Goal: Navigation & Orientation: Find specific page/section

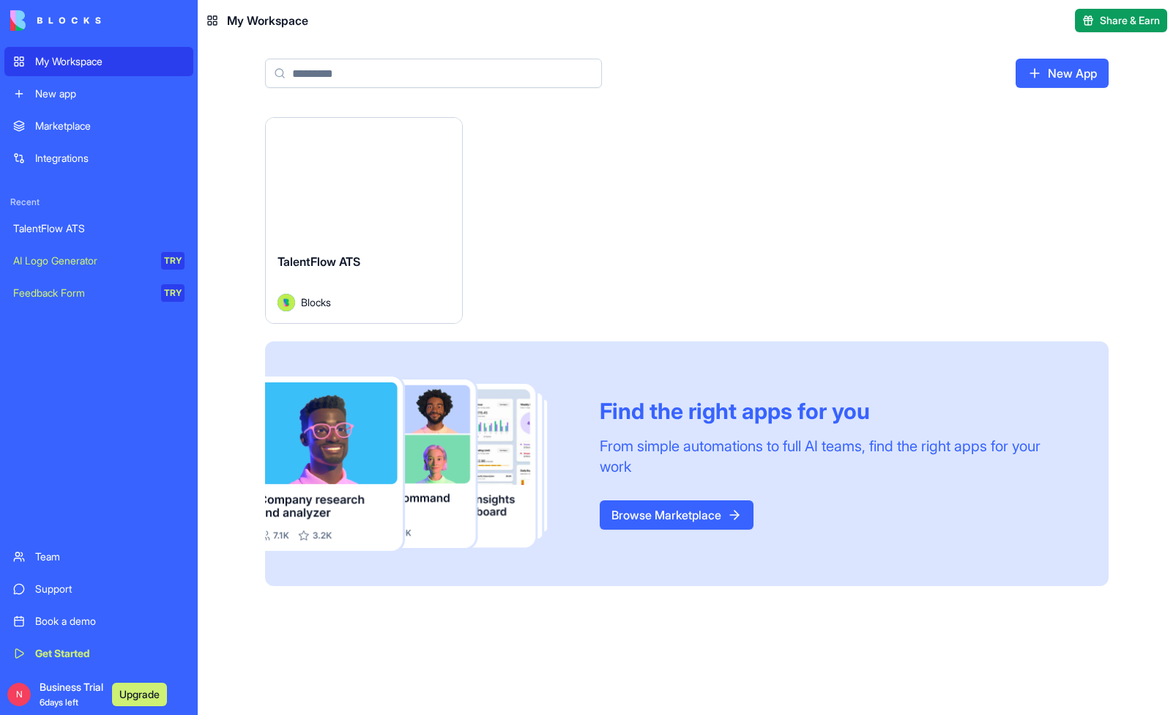
click at [368, 184] on button "Launch" at bounding box center [364, 179] width 110 height 29
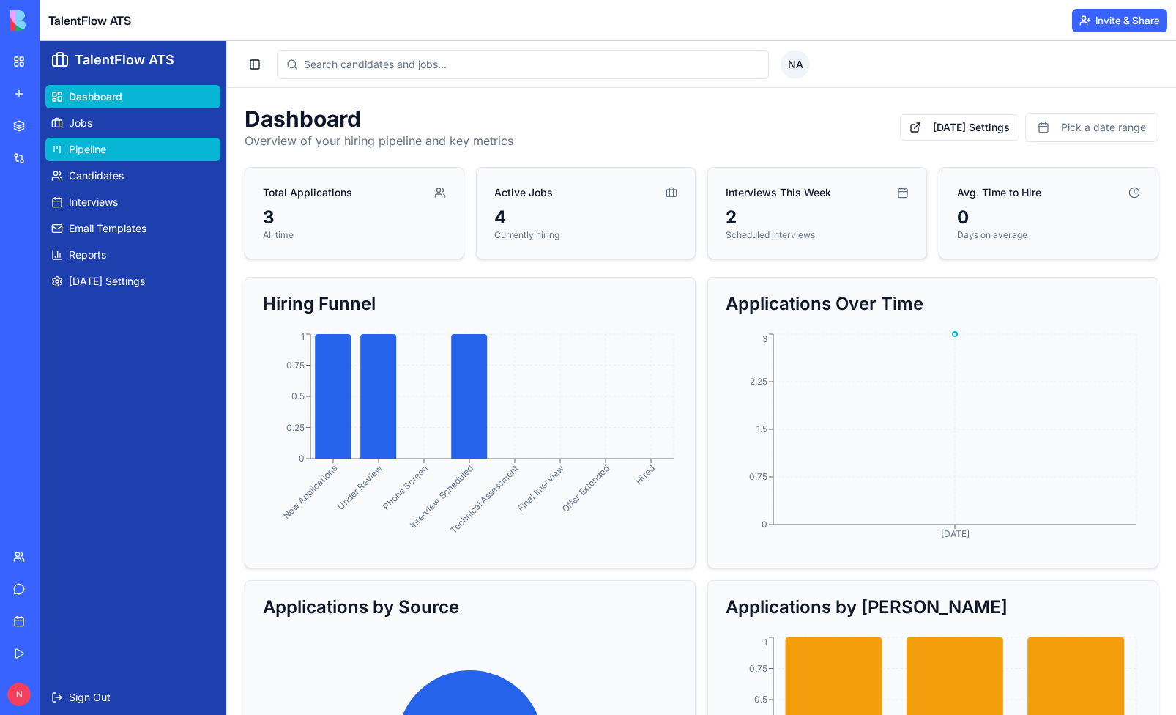
click at [108, 143] on link "Pipeline" at bounding box center [132, 149] width 175 height 23
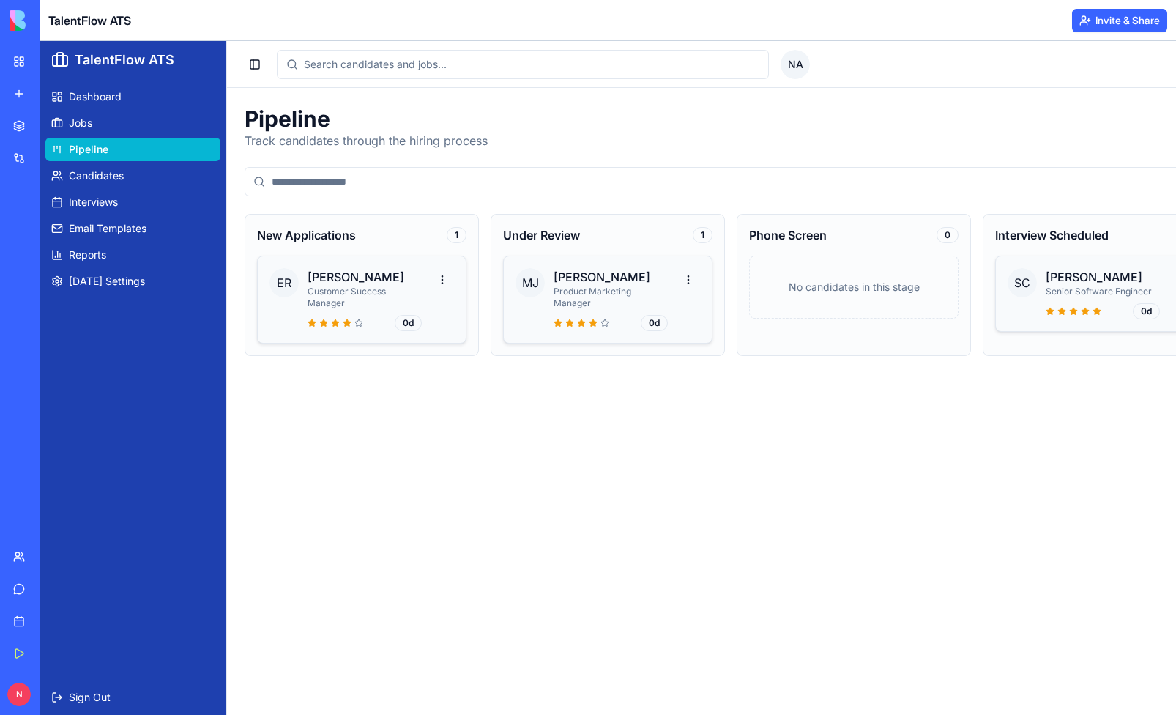
click at [150, 696] on button "Upgrade" at bounding box center [139, 694] width 55 height 23
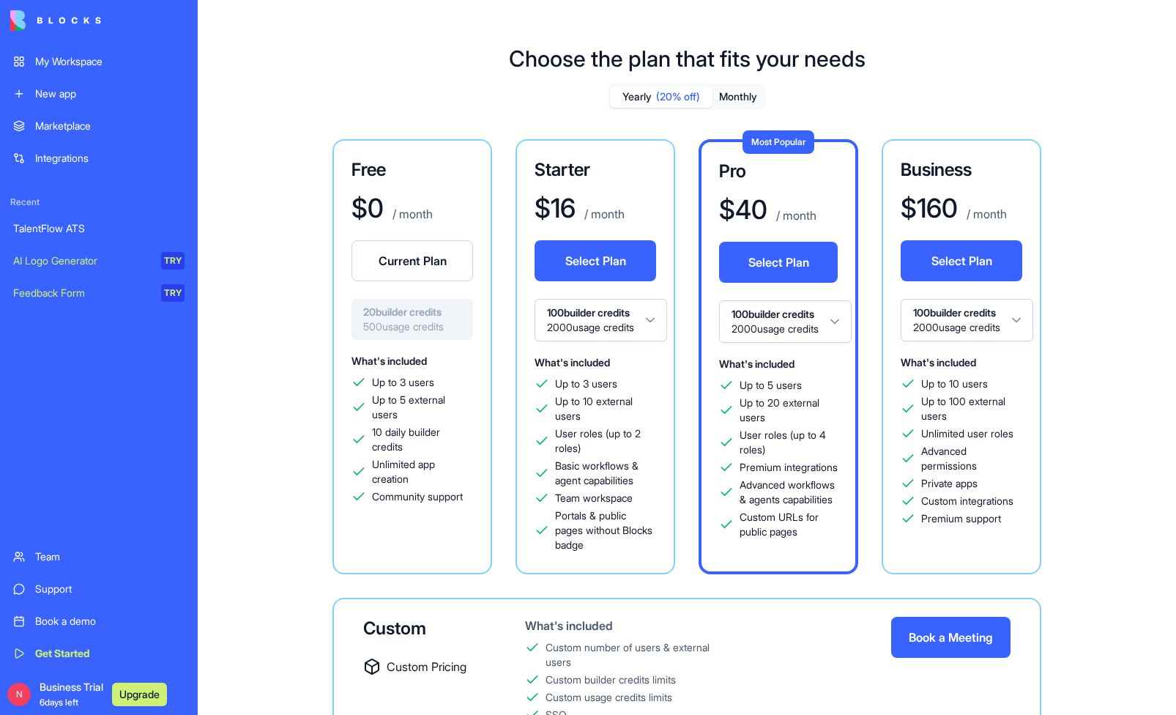
click at [731, 105] on button "Monthly" at bounding box center [738, 96] width 51 height 21
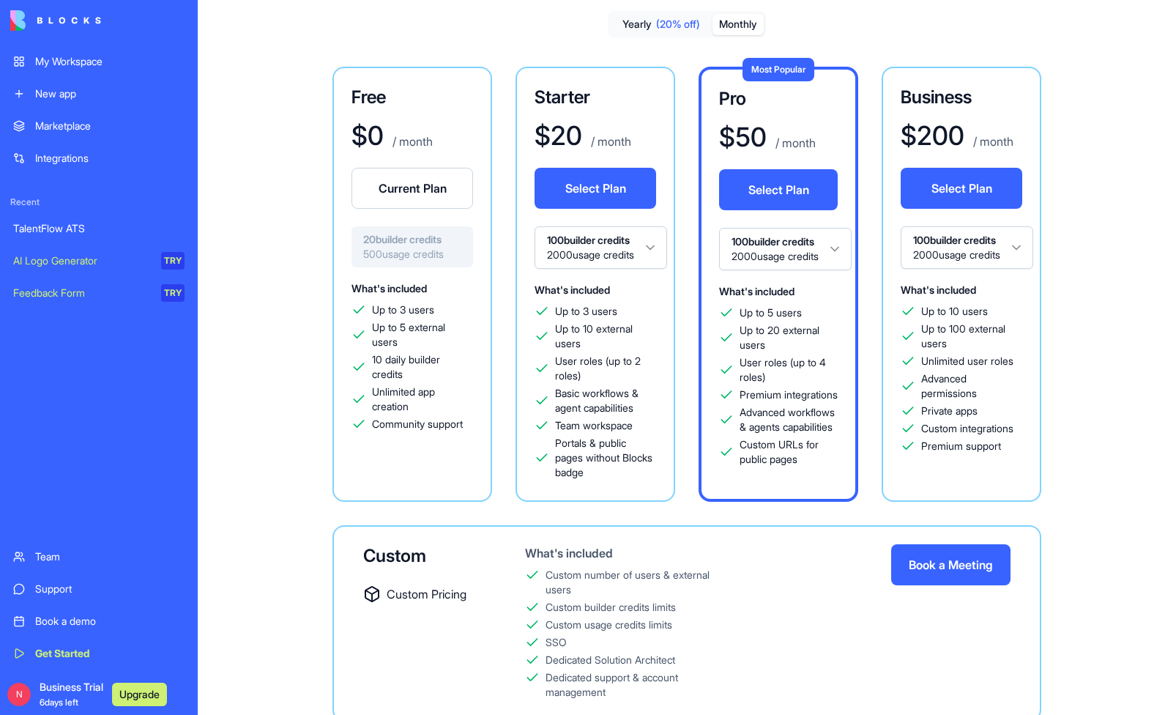
scroll to position [50, 0]
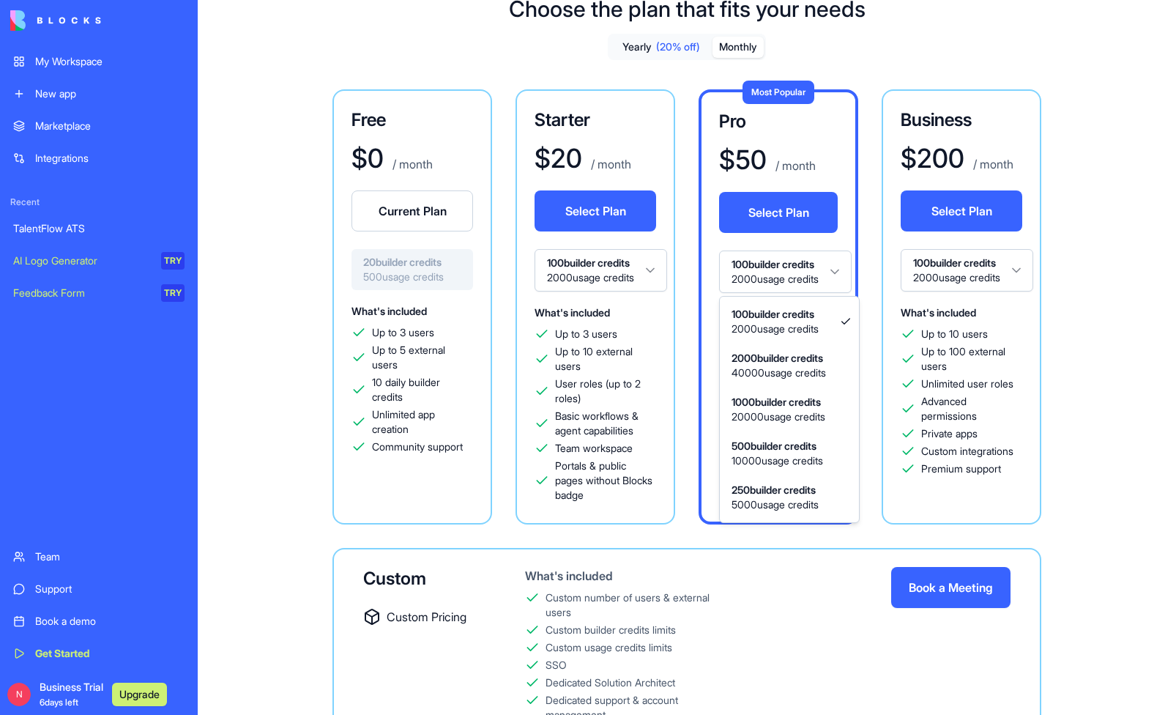
click at [837, 265] on html "My Workspace New app Marketplace Integrations Recent TalentFlow ATS AI Logo Gen…" at bounding box center [588, 357] width 1176 height 715
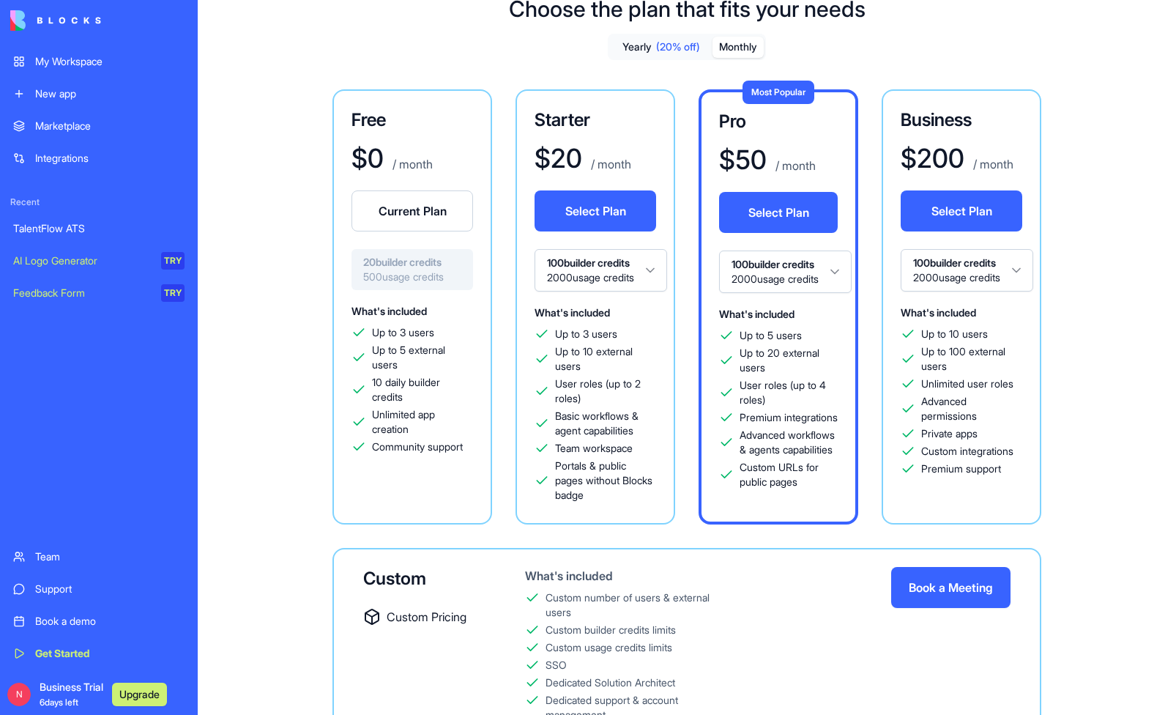
click at [844, 270] on html "My Workspace New app Marketplace Integrations Recent TalentFlow ATS AI Logo Gen…" at bounding box center [588, 357] width 1176 height 715
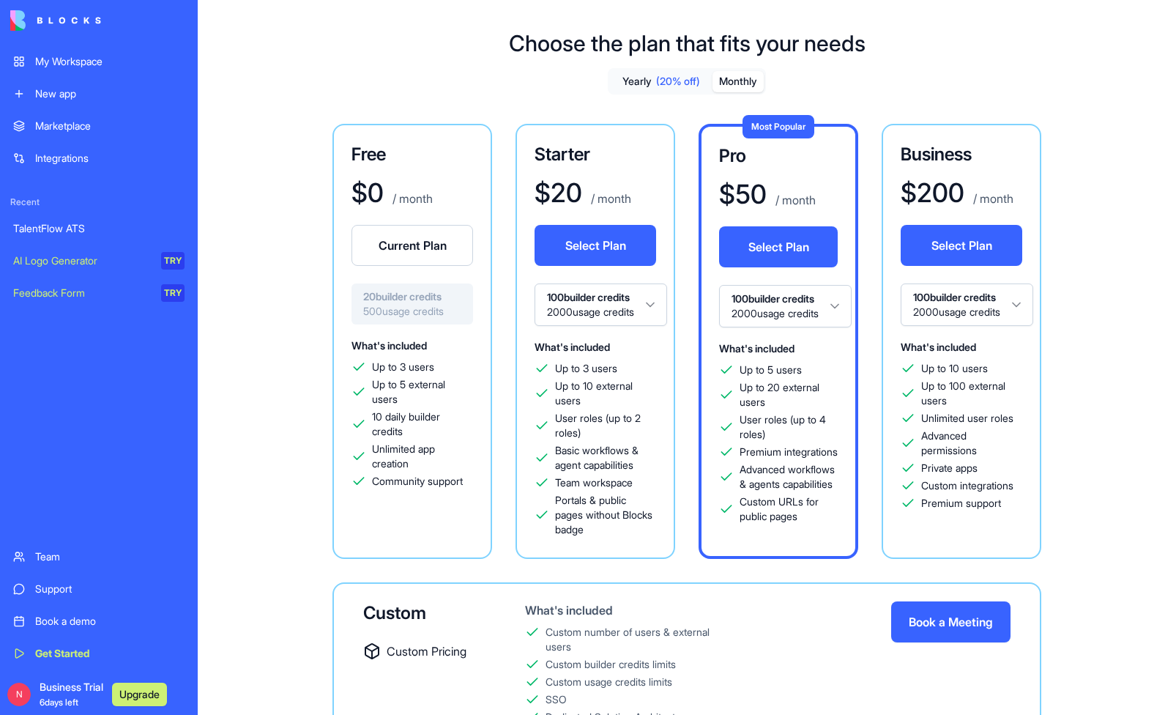
scroll to position [0, 0]
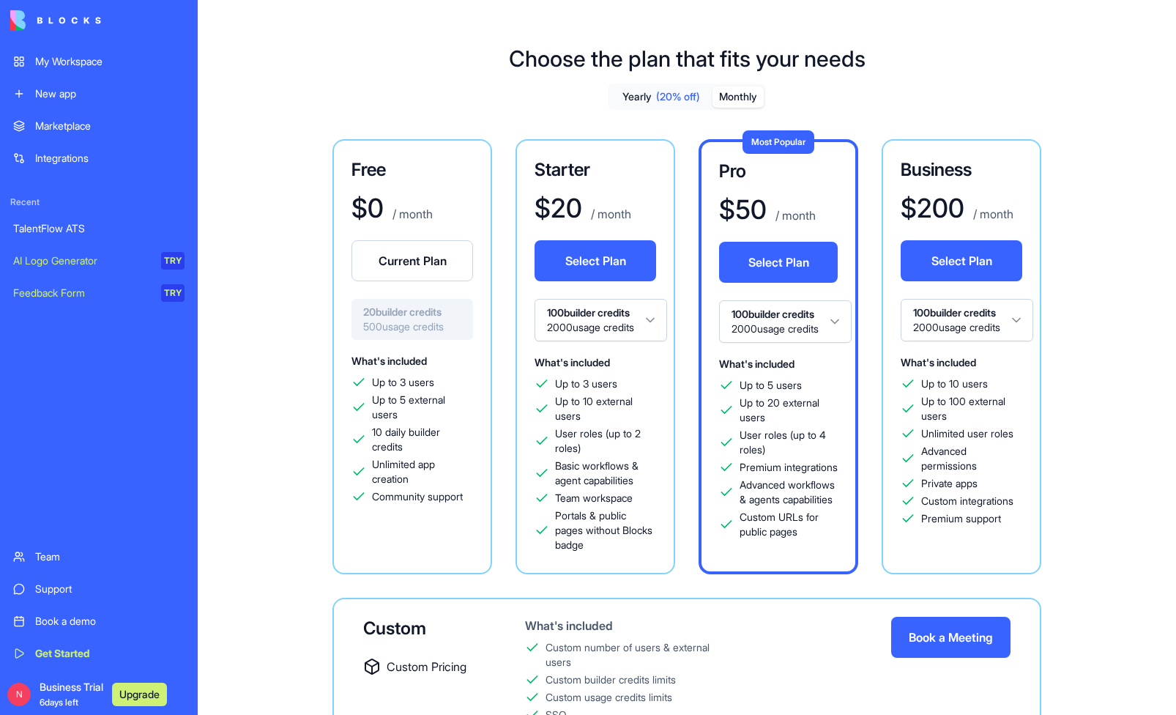
click at [72, 234] on div "TalentFlow ATS" at bounding box center [98, 228] width 171 height 15
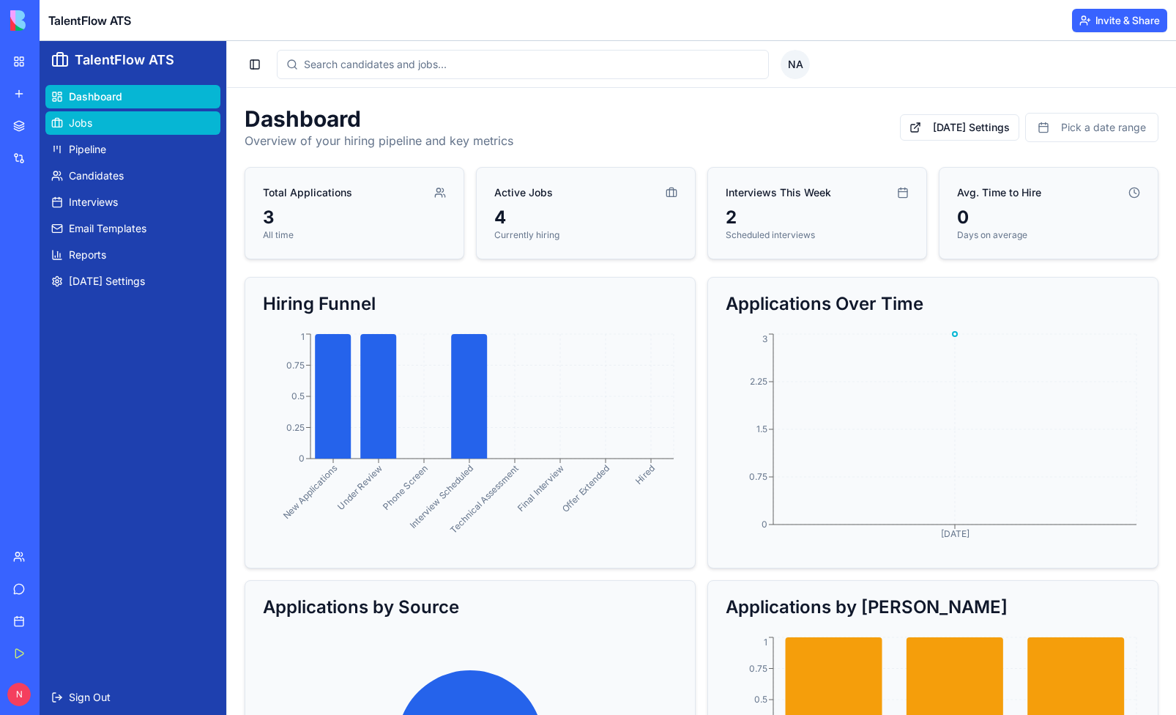
click at [102, 122] on link "Jobs" at bounding box center [132, 122] width 175 height 23
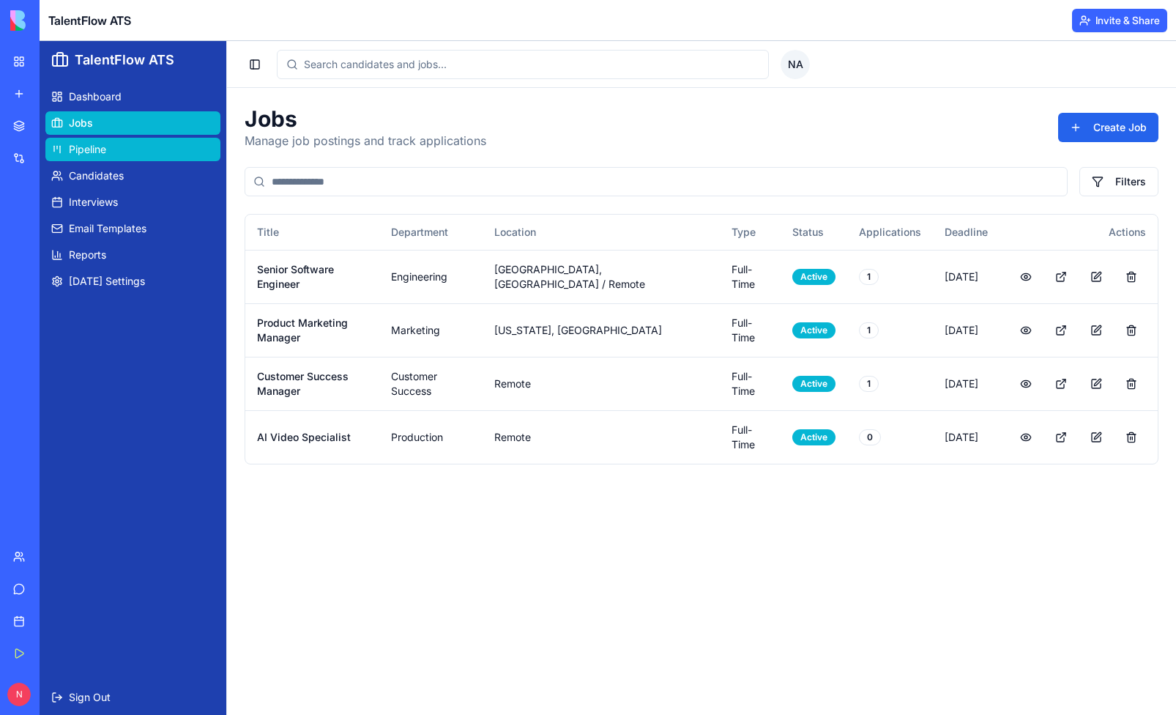
click at [109, 144] on link "Pipeline" at bounding box center [132, 149] width 175 height 23
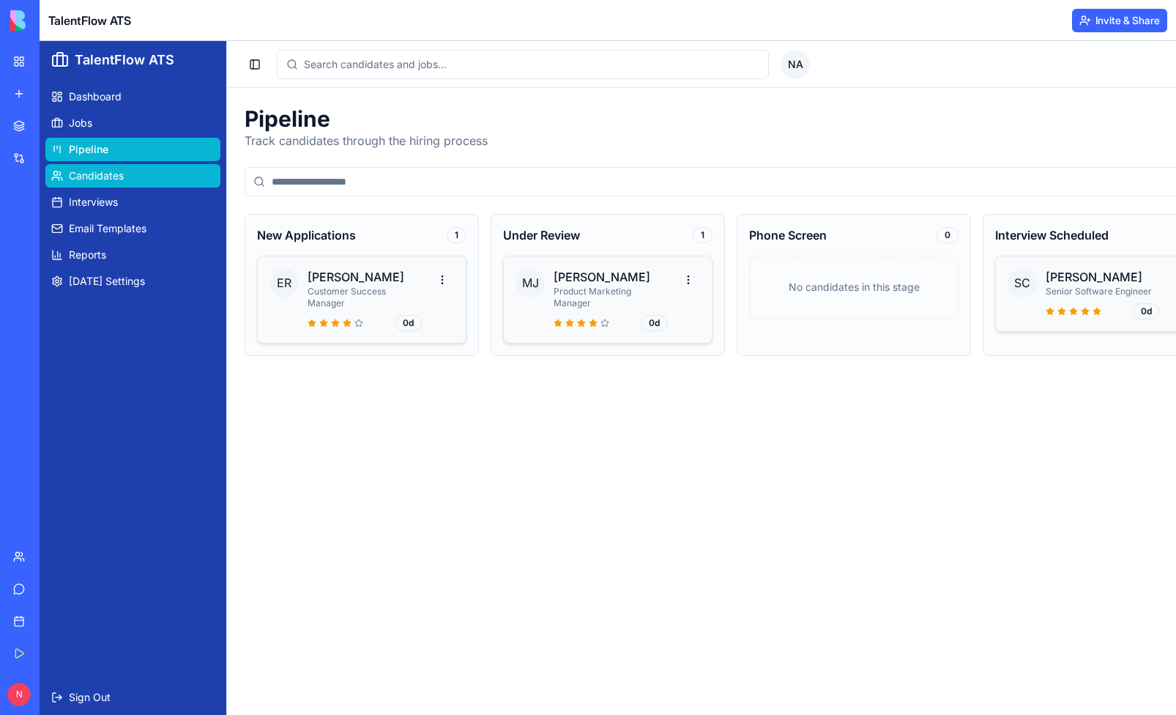
click at [114, 179] on span "Candidates" at bounding box center [96, 175] width 55 height 15
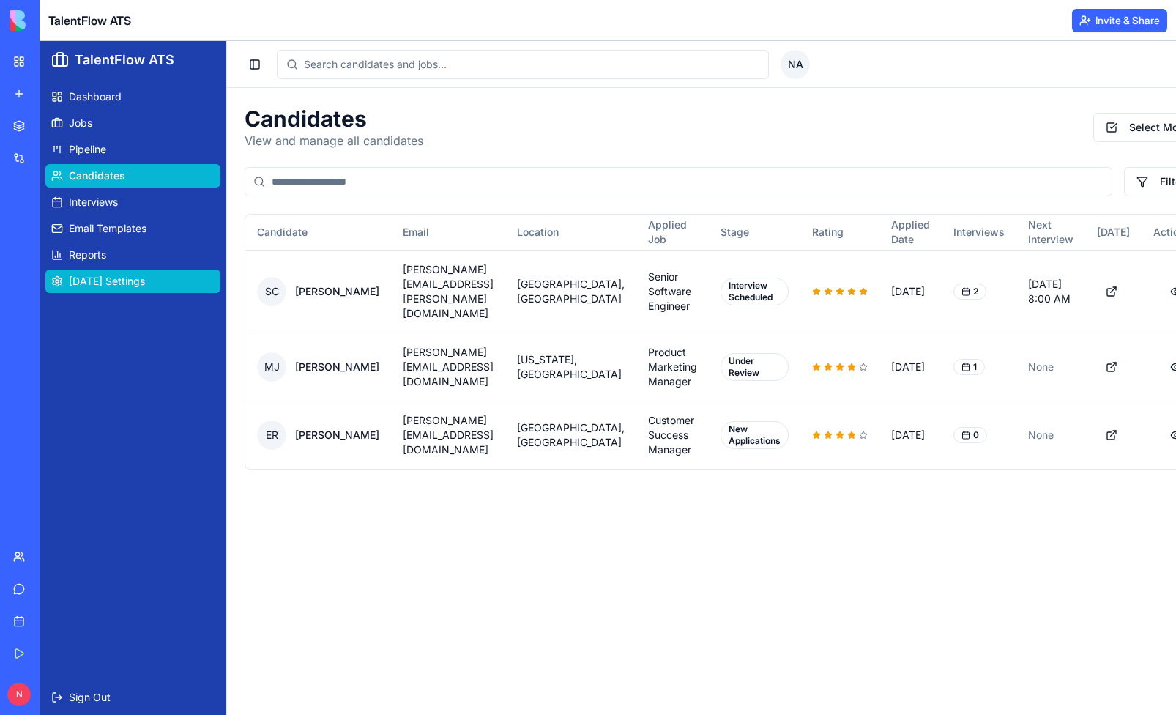
click at [116, 288] on span "[DATE] Settings" at bounding box center [107, 281] width 76 height 15
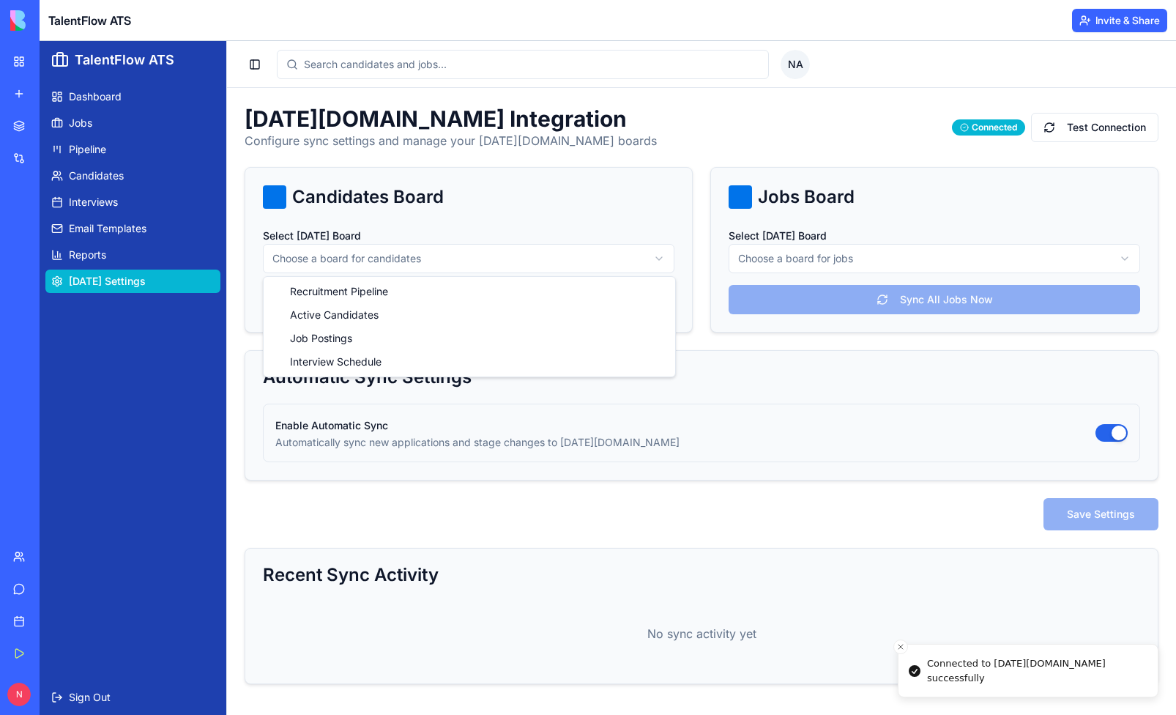
click at [659, 259] on html "TalentFlow ATS Dashboard Jobs Pipeline Candidates Interviews Email Templates Re…" at bounding box center [608, 378] width 1137 height 674
click at [792, 375] on html "TalentFlow ATS Dashboard Jobs Pipeline Candidates Interviews Email Templates Re…" at bounding box center [608, 378] width 1137 height 674
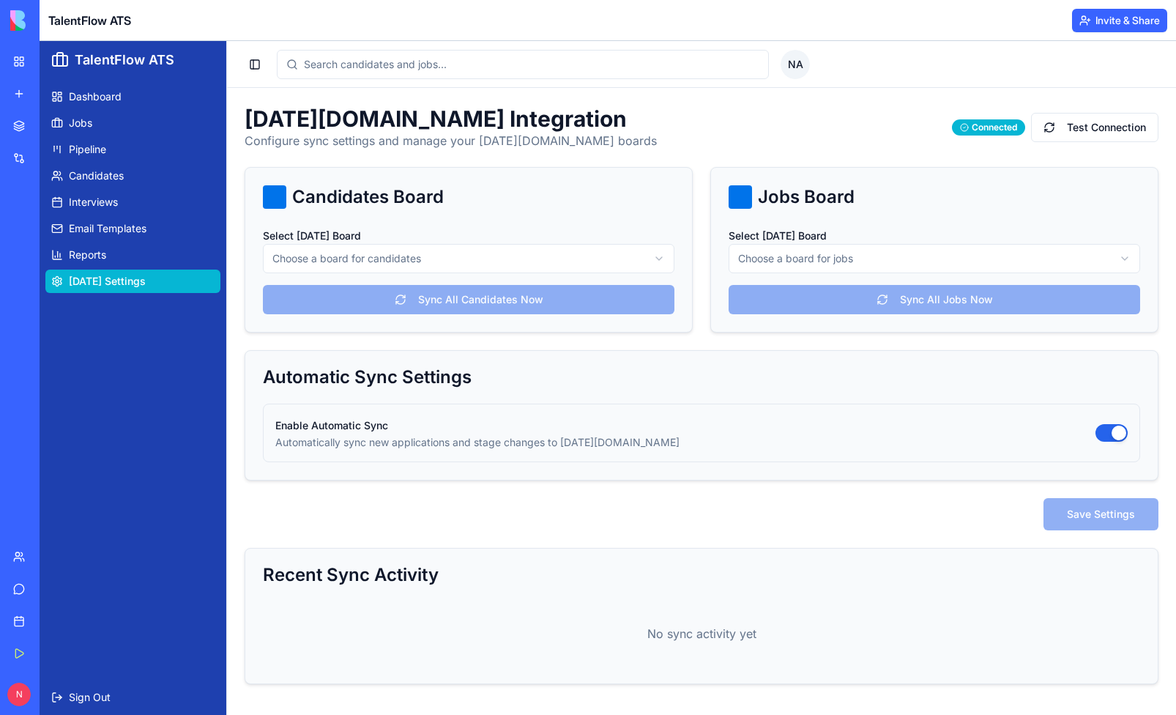
click at [43, 557] on div "Team" at bounding box center [44, 556] width 19 height 15
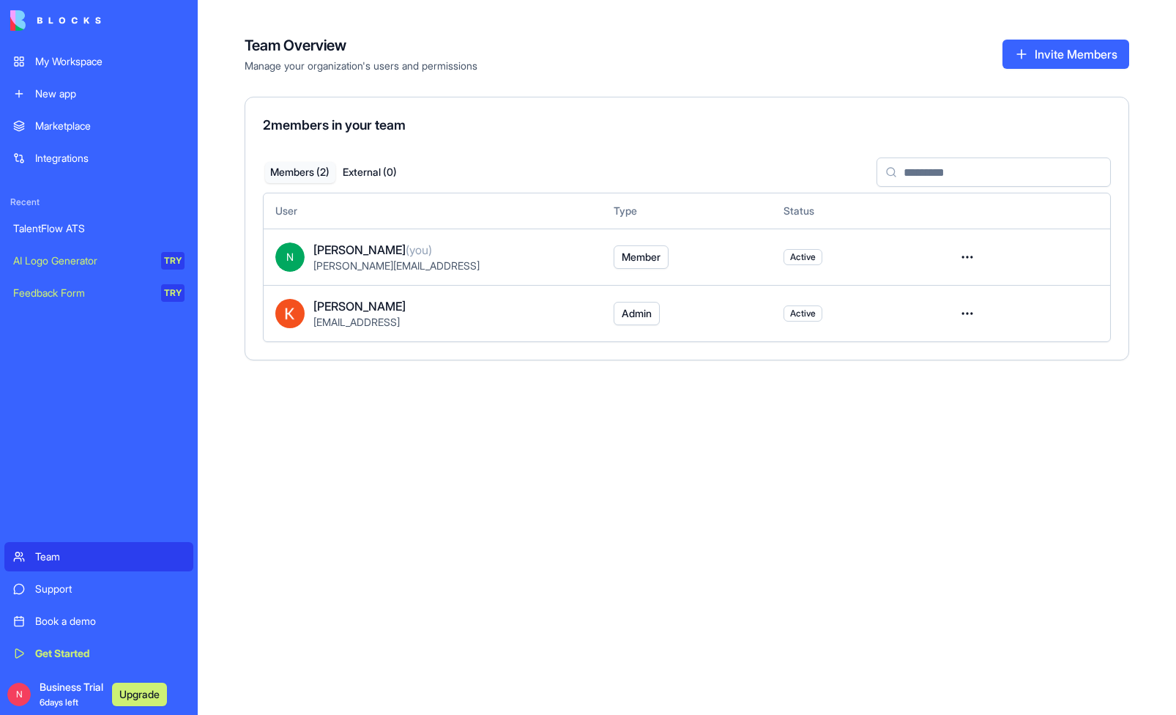
click at [36, 590] on div "Support" at bounding box center [109, 589] width 149 height 15
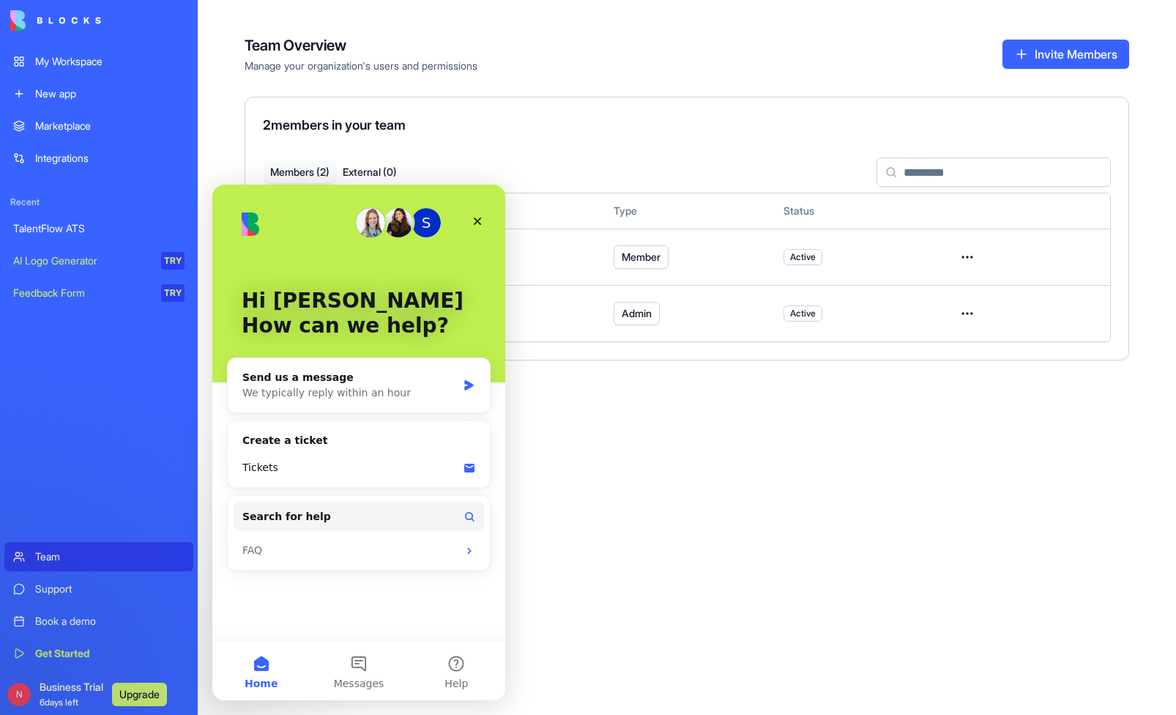
click at [36, 590] on div "Support" at bounding box center [109, 589] width 149 height 15
